Goal: Information Seeking & Learning: Learn about a topic

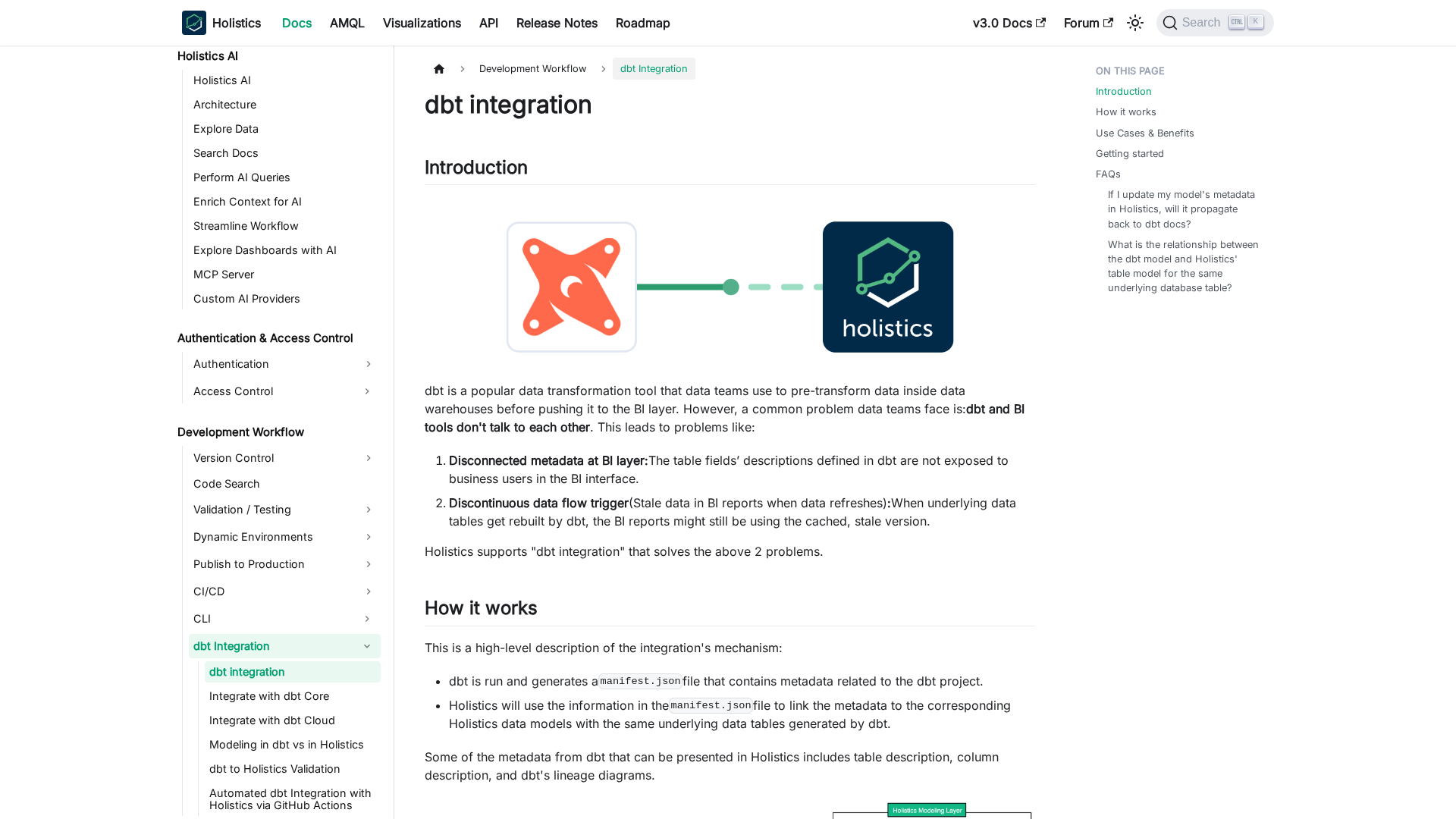
scroll to position [800, 0]
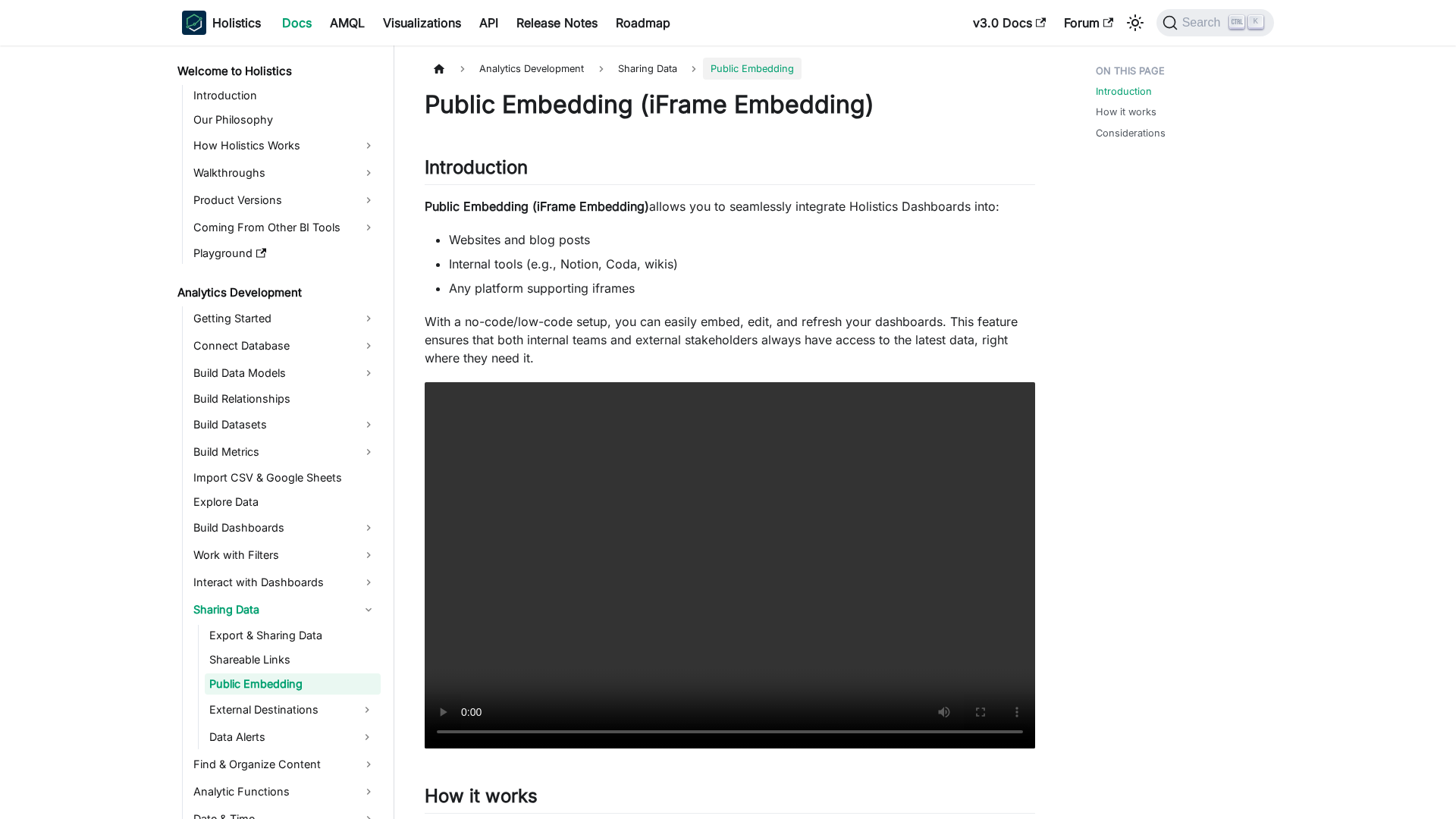
scroll to position [30, 0]
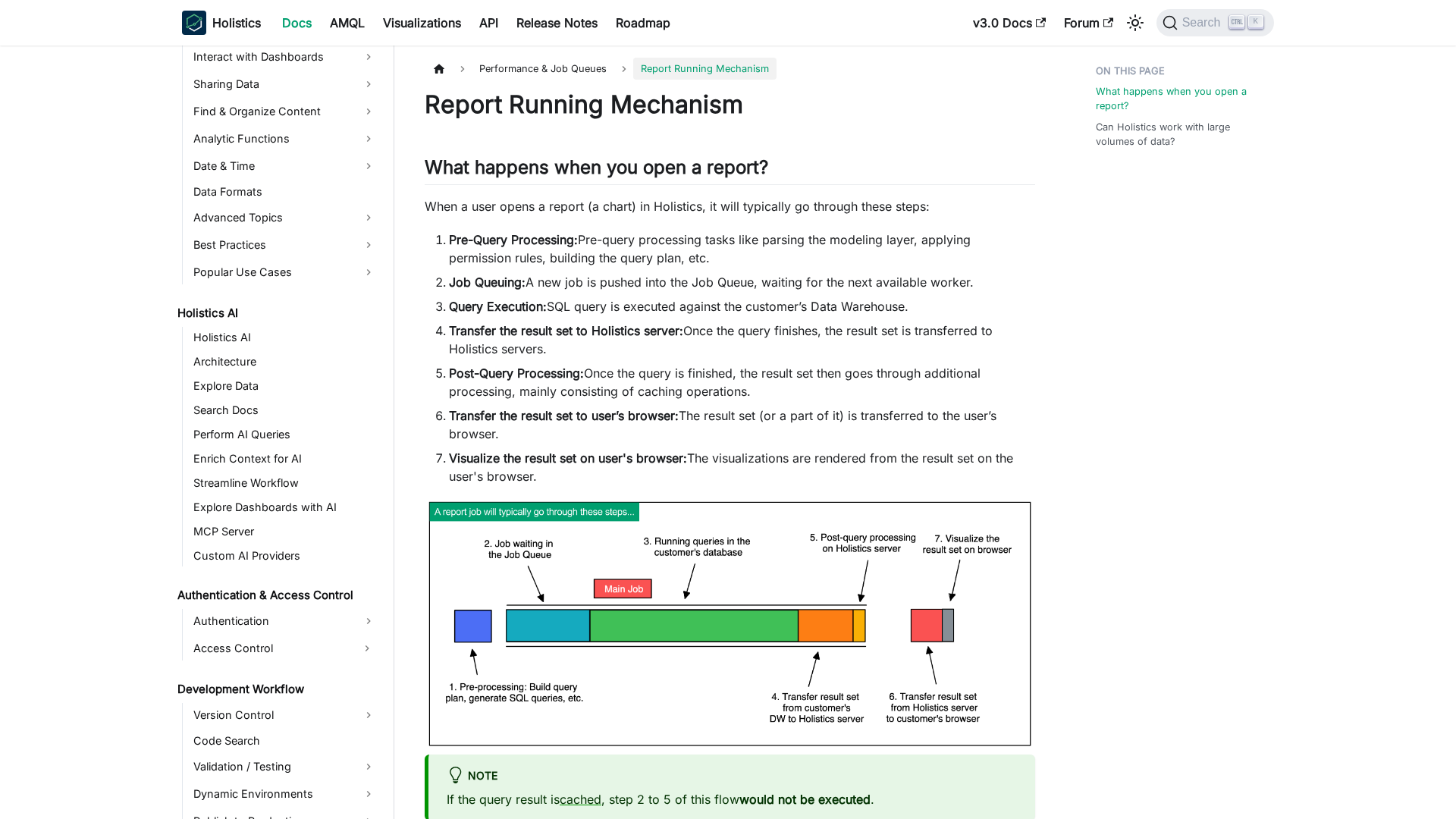
scroll to position [867, 0]
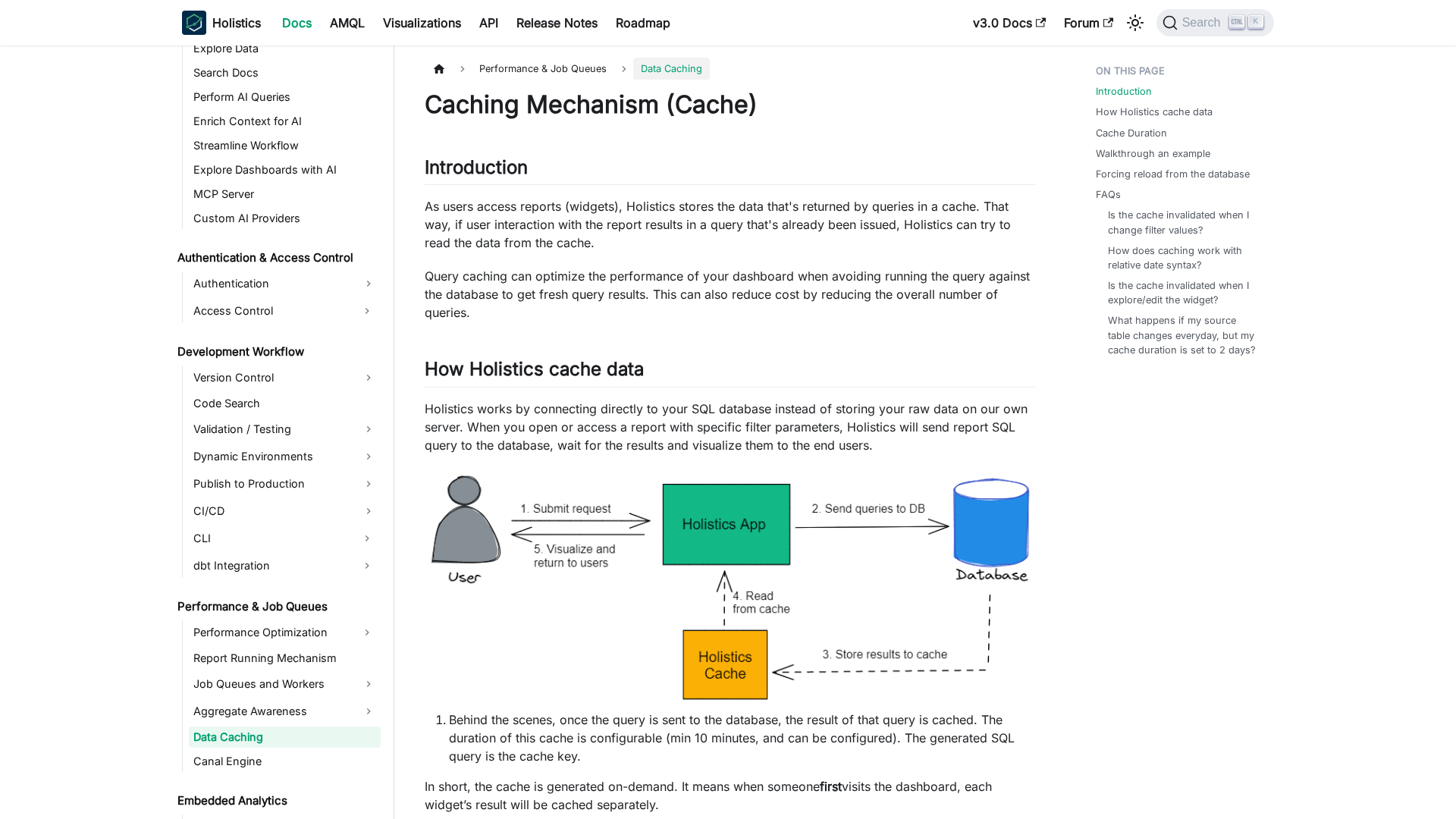
scroll to position [946, 0]
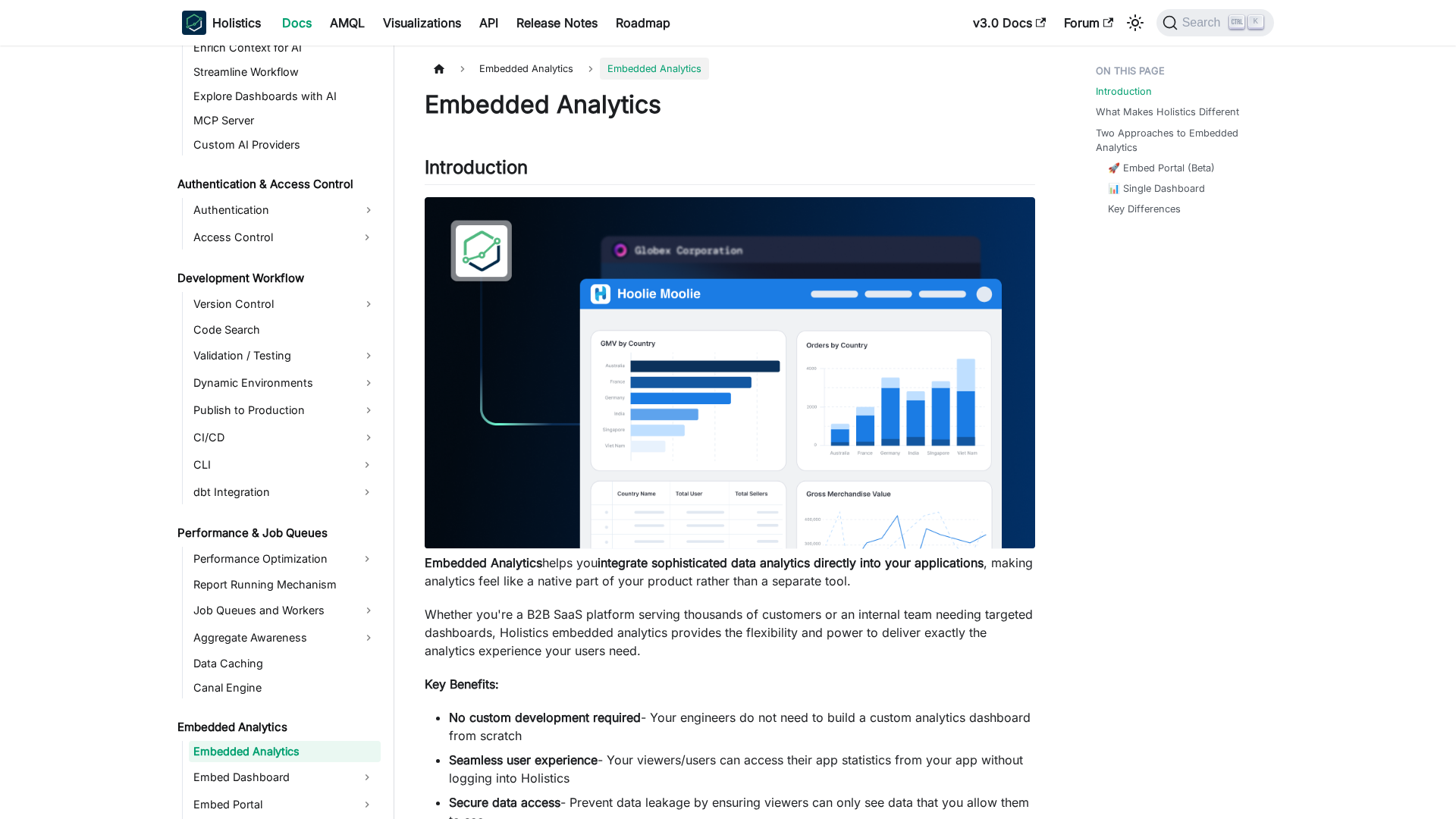
scroll to position [1034, 0]
